Goal: Task Accomplishment & Management: Manage account settings

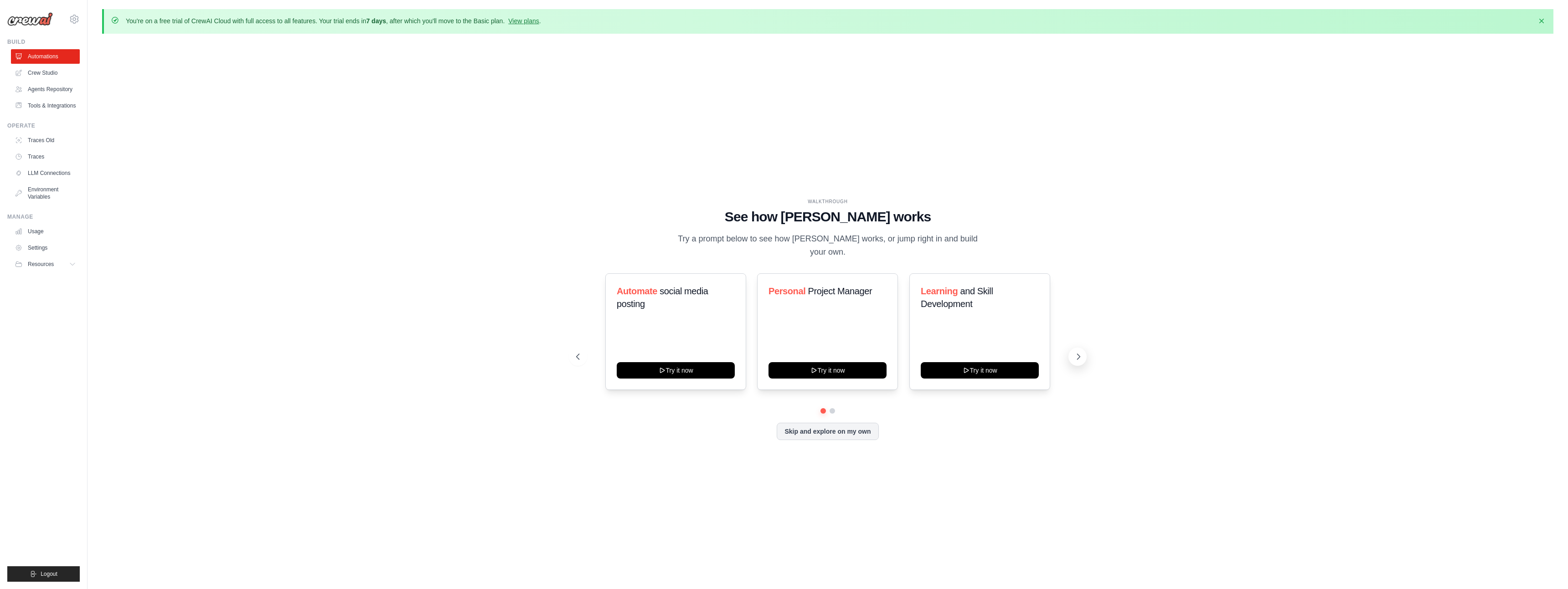
click at [1076, 358] on icon at bounding box center [1078, 357] width 9 height 9
click at [564, 351] on div "WALKTHROUGH See how CrewAI works Try a prompt below to see how CrewAI works, or…" at bounding box center [828, 326] width 1451 height 571
click at [569, 357] on div "WALKTHROUGH See how CrewAI works Try a prompt below to see how CrewAI works, or…" at bounding box center [828, 327] width 525 height 257
click at [564, 360] on div "WALKTHROUGH See how CrewAI works Try a prompt below to see how CrewAI works, or…" at bounding box center [828, 326] width 1451 height 571
click at [562, 360] on div "WALKTHROUGH See how CrewAI works Try a prompt below to see how CrewAI works, or…" at bounding box center [828, 326] width 1451 height 571
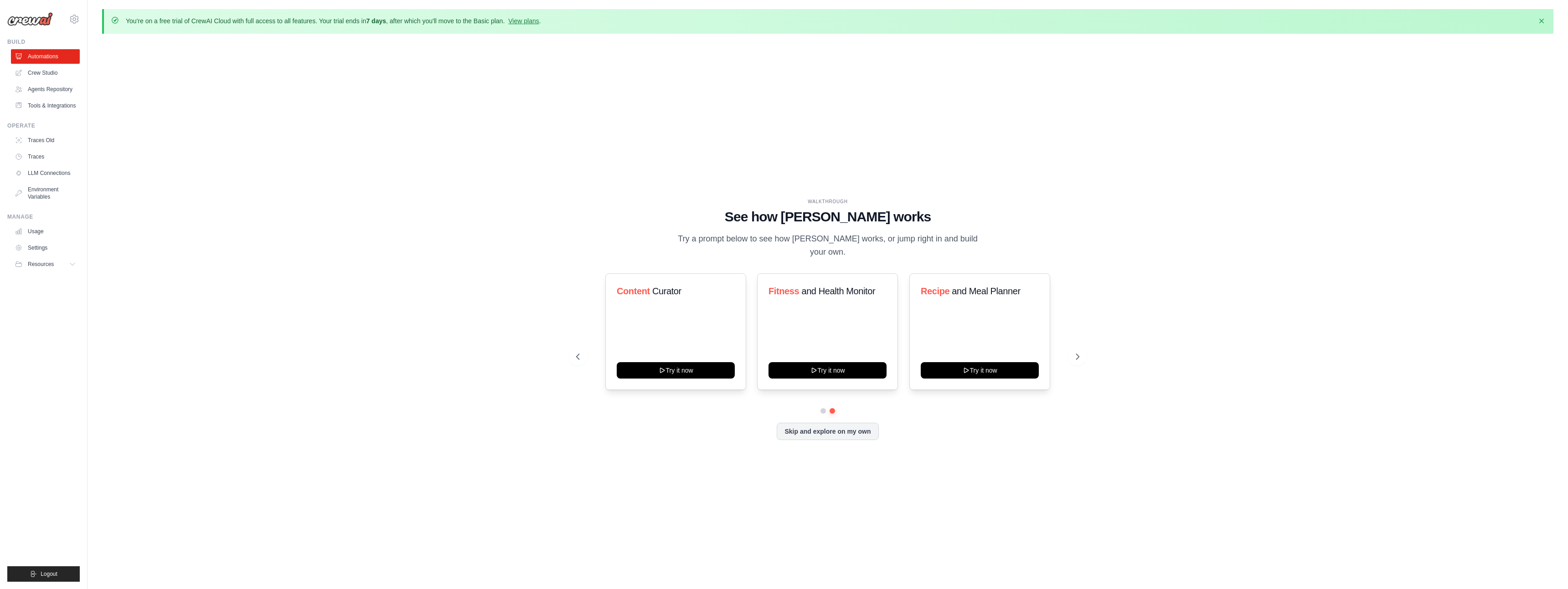
click at [558, 360] on div "WALKTHROUGH See how CrewAI works Try a prompt below to see how CrewAI works, or…" at bounding box center [828, 326] width 1451 height 571
click at [574, 356] on icon at bounding box center [577, 357] width 9 height 9
click at [828, 431] on button "Skip and explore on my own" at bounding box center [827, 430] width 102 height 17
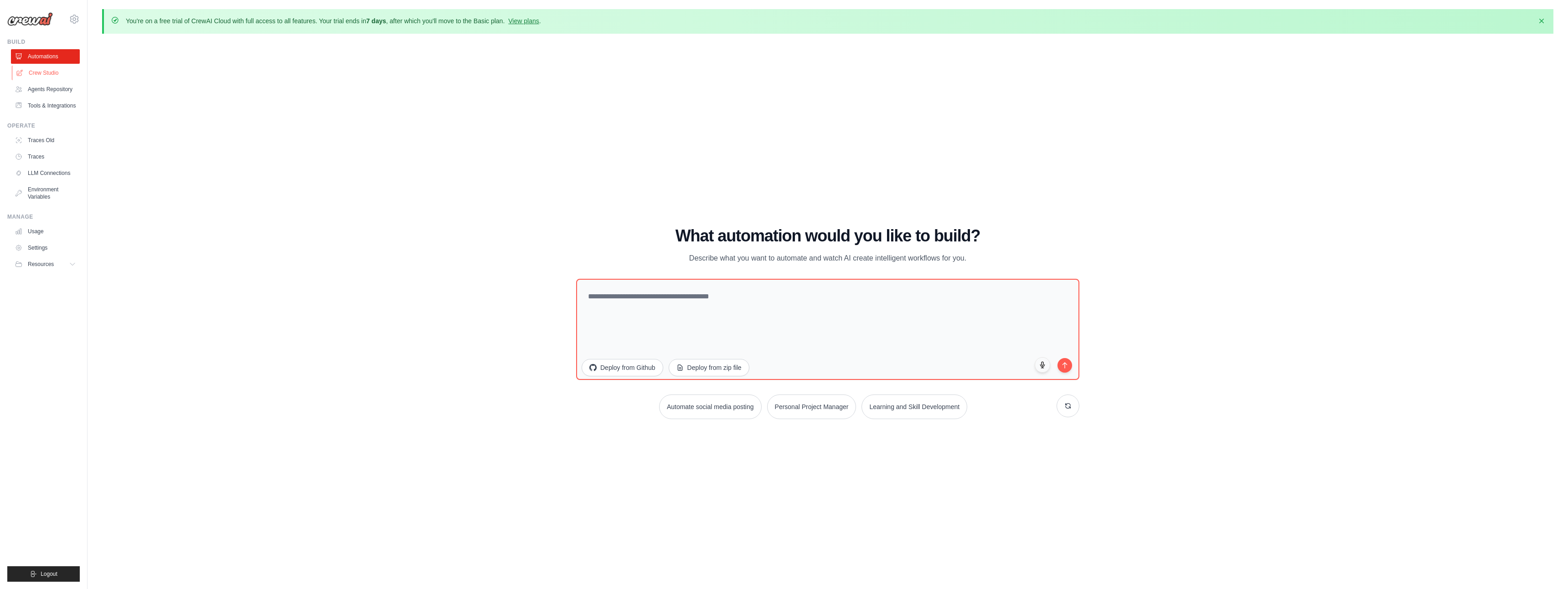
click at [46, 71] on link "Crew Studio" at bounding box center [46, 73] width 69 height 15
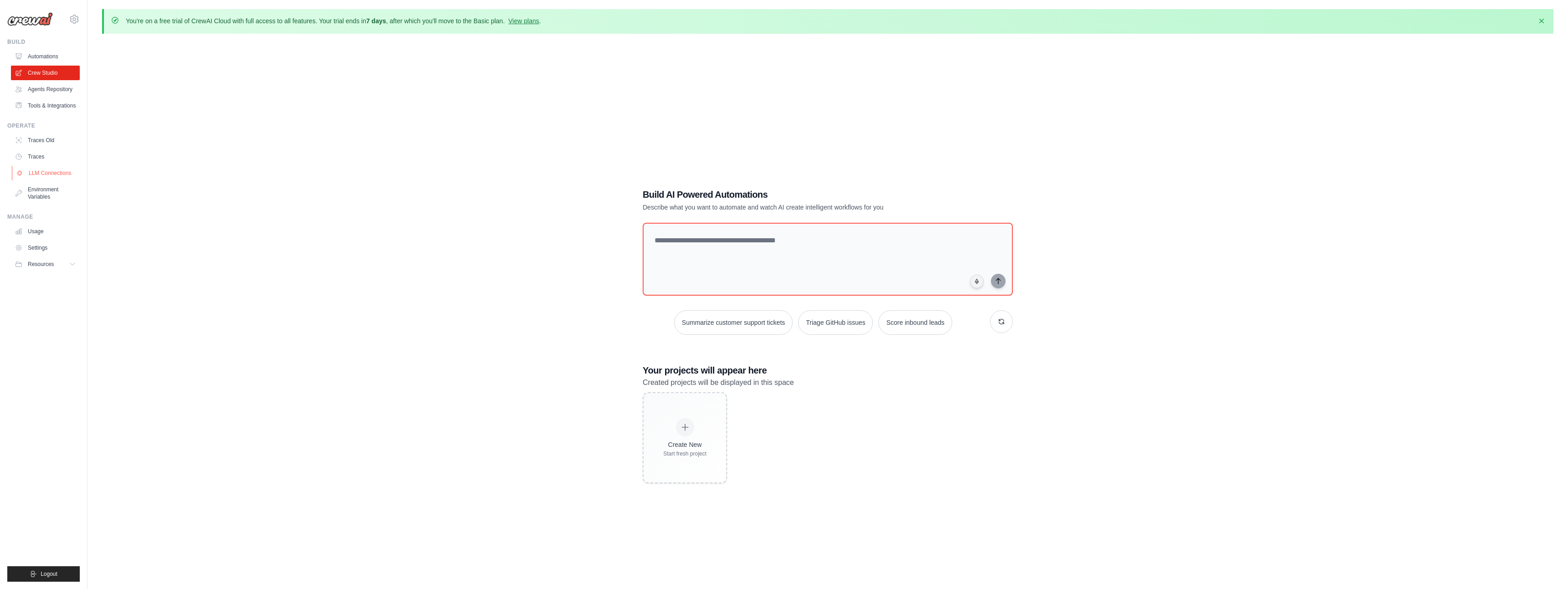
click at [61, 181] on link "LLM Connections" at bounding box center [46, 173] width 69 height 15
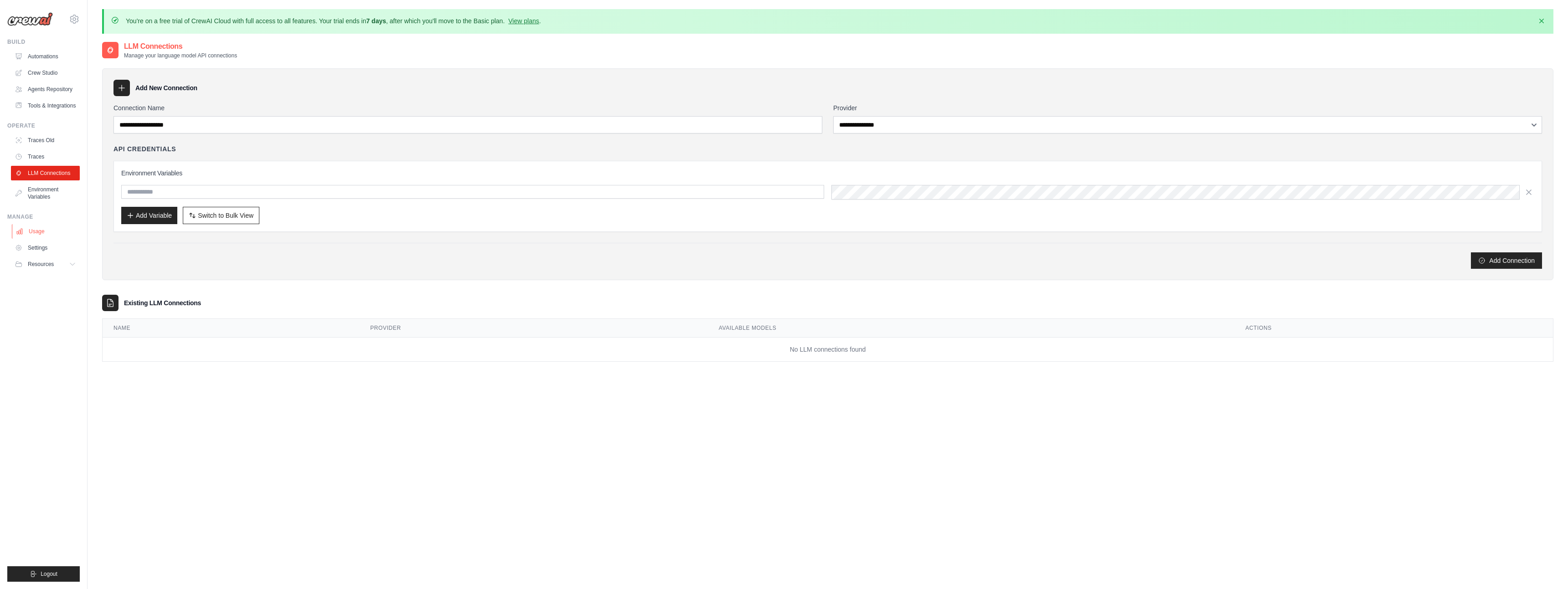
click at [41, 237] on link "Usage" at bounding box center [46, 231] width 69 height 15
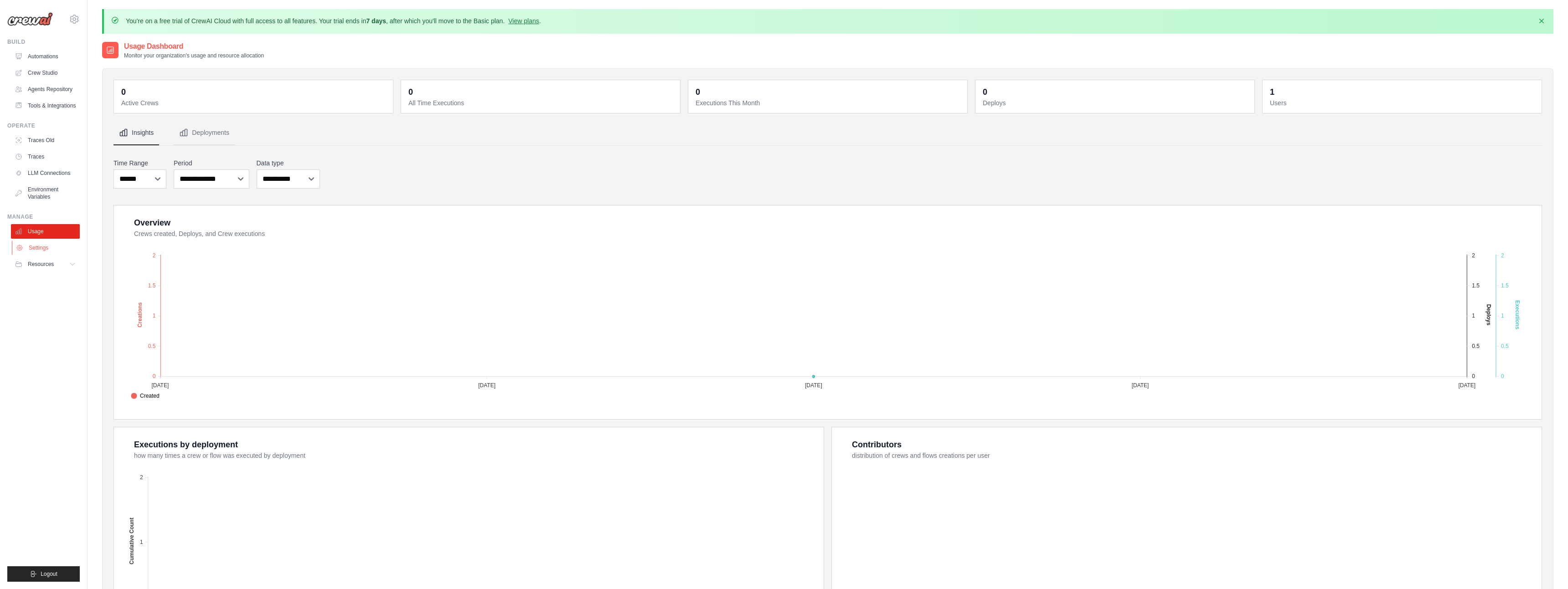
click at [51, 255] on link "Settings" at bounding box center [46, 248] width 69 height 15
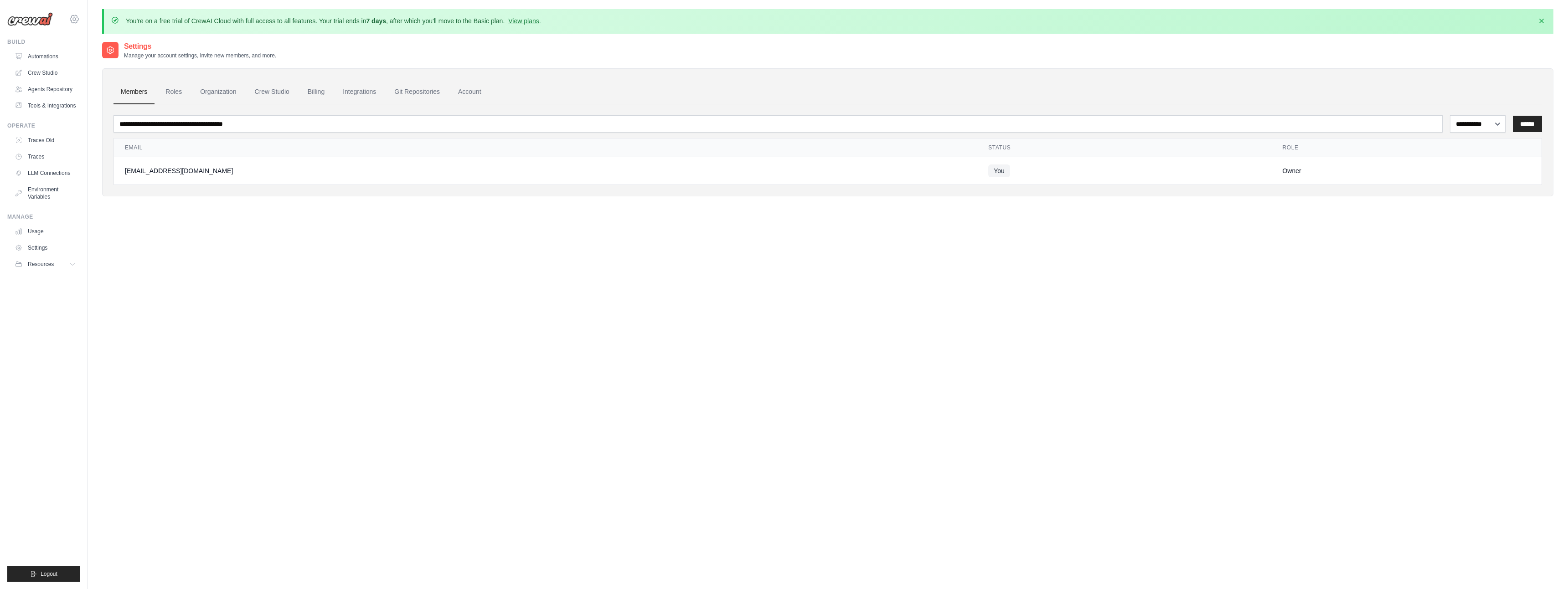
click at [72, 19] on icon at bounding box center [74, 19] width 11 height 11
click at [295, 308] on div "**********" at bounding box center [828, 335] width 1451 height 589
